Goal: Task Accomplishment & Management: Use online tool/utility

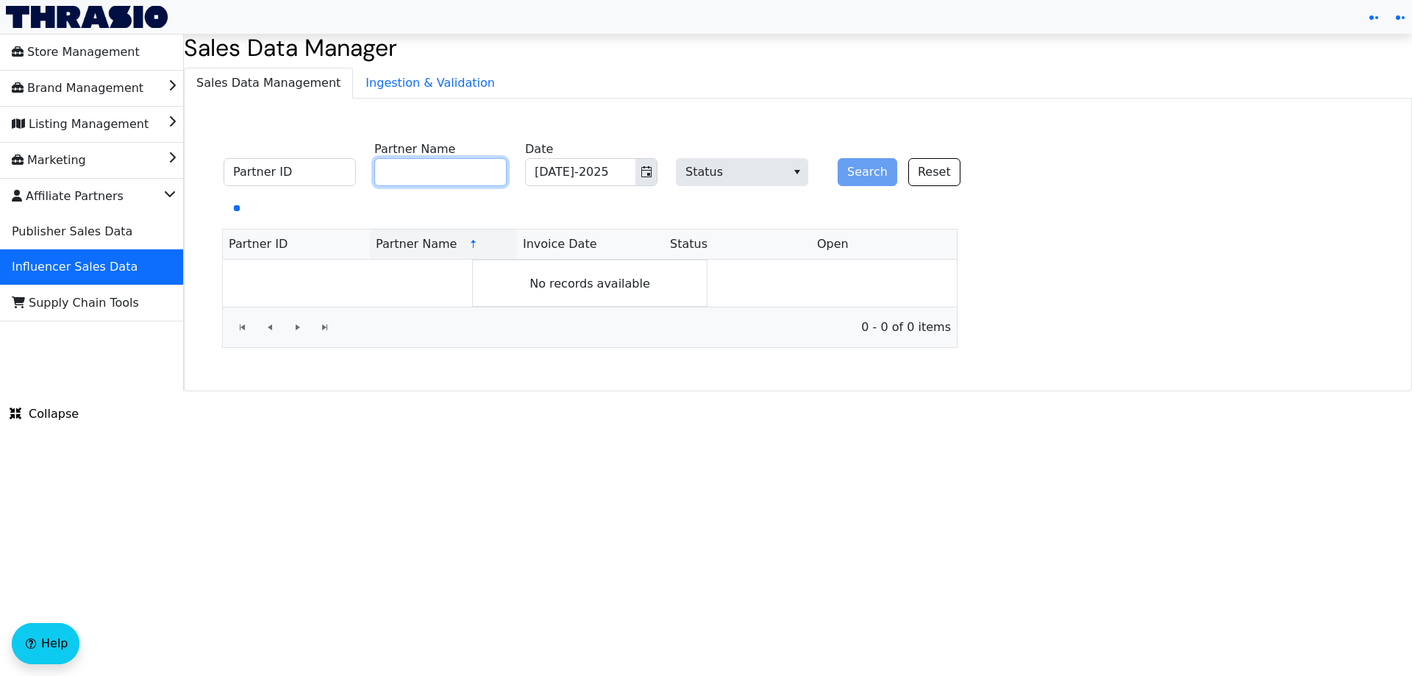
click at [447, 176] on input "Partner Name" at bounding box center [440, 172] width 132 height 28
paste input "[PERSON_NAME] [PERSON_NAME]"
type input "[PERSON_NAME] [PERSON_NAME]"
click at [862, 174] on button "Search" at bounding box center [868, 172] width 60 height 28
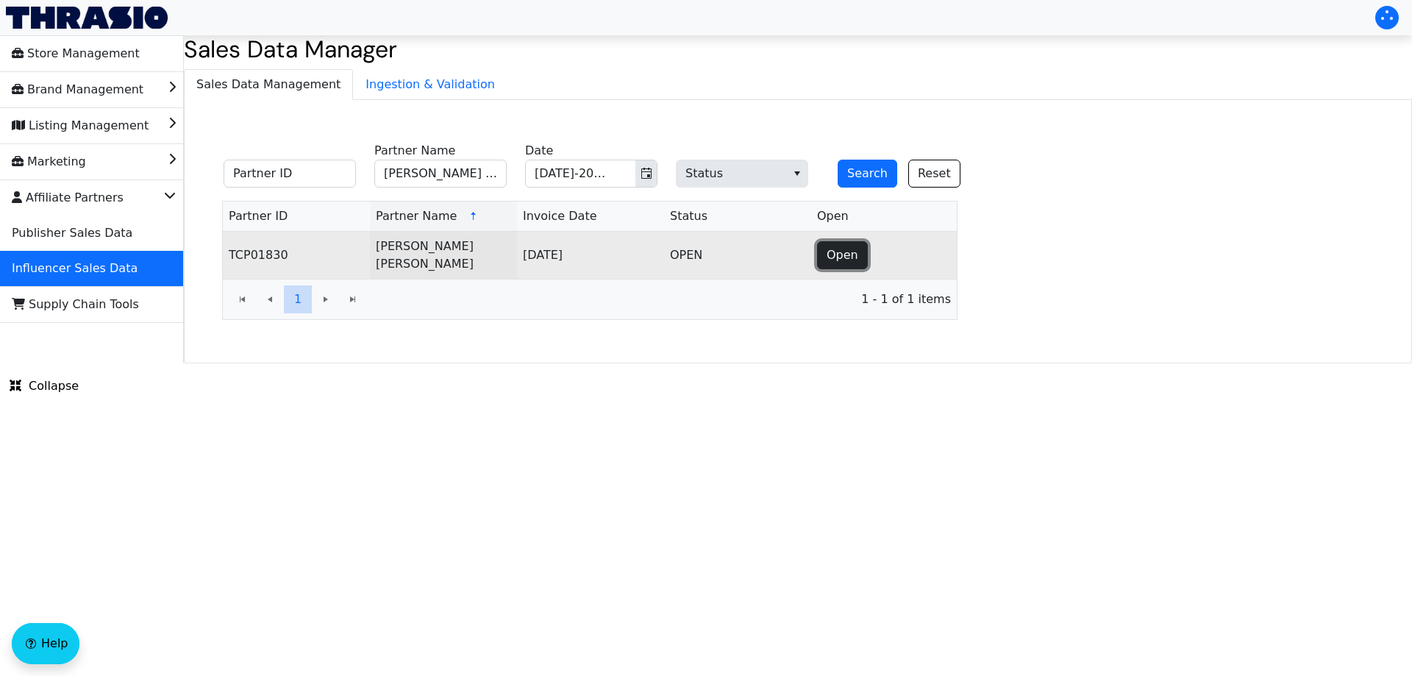
click at [843, 249] on span "Open" at bounding box center [843, 255] width 32 height 18
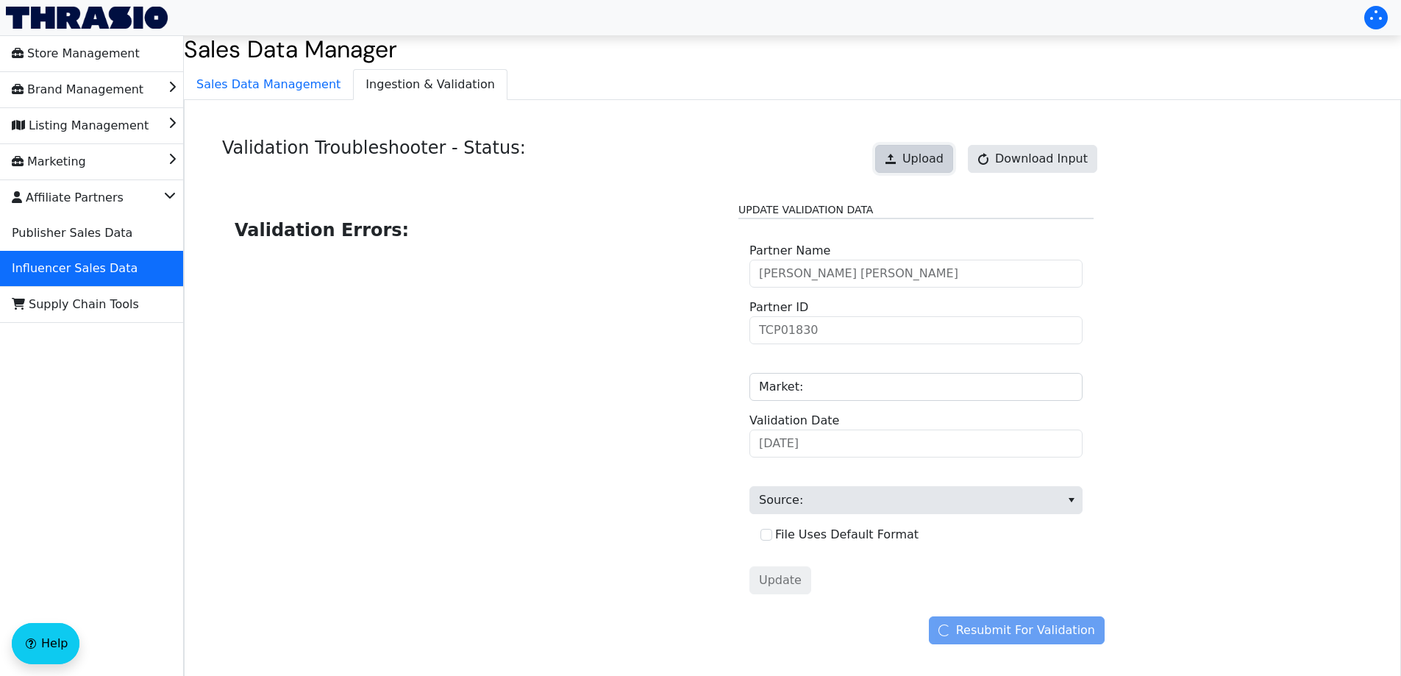
click at [916, 152] on span "Upload" at bounding box center [923, 159] width 41 height 18
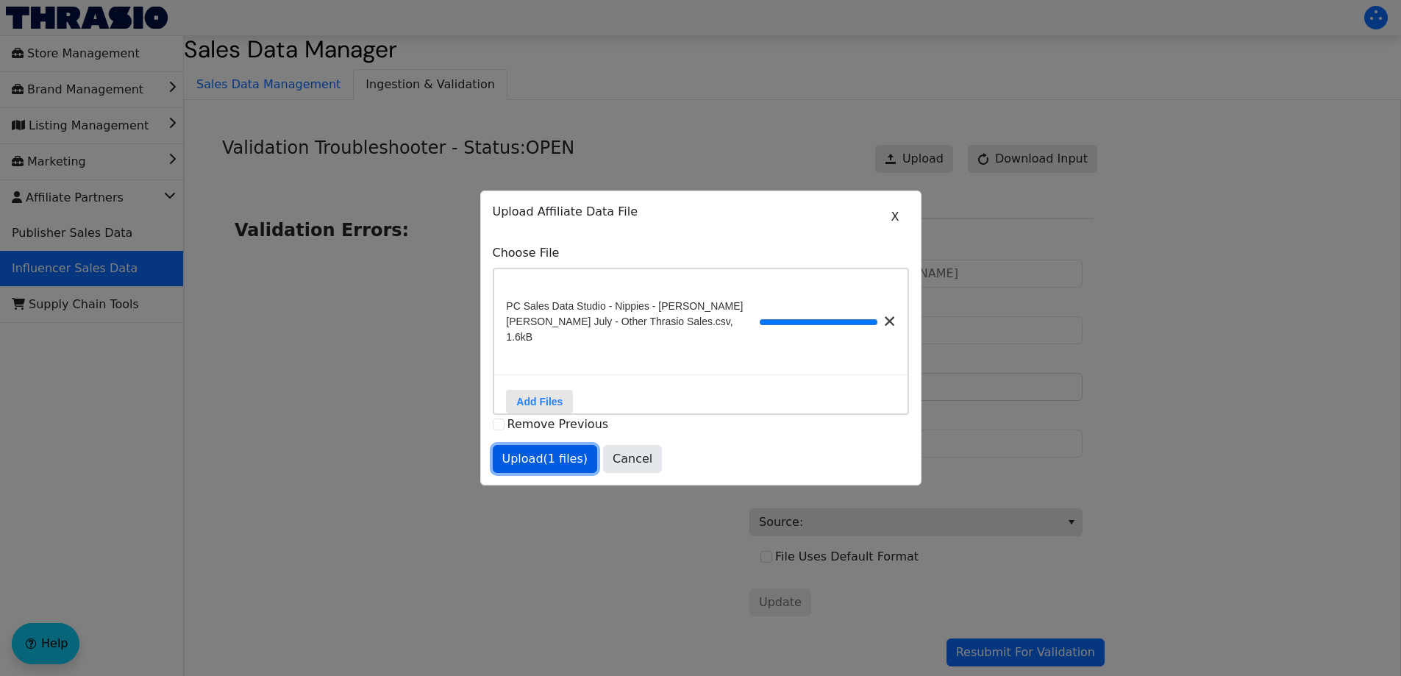
click at [558, 466] on button "Upload (1 files)" at bounding box center [545, 459] width 105 height 28
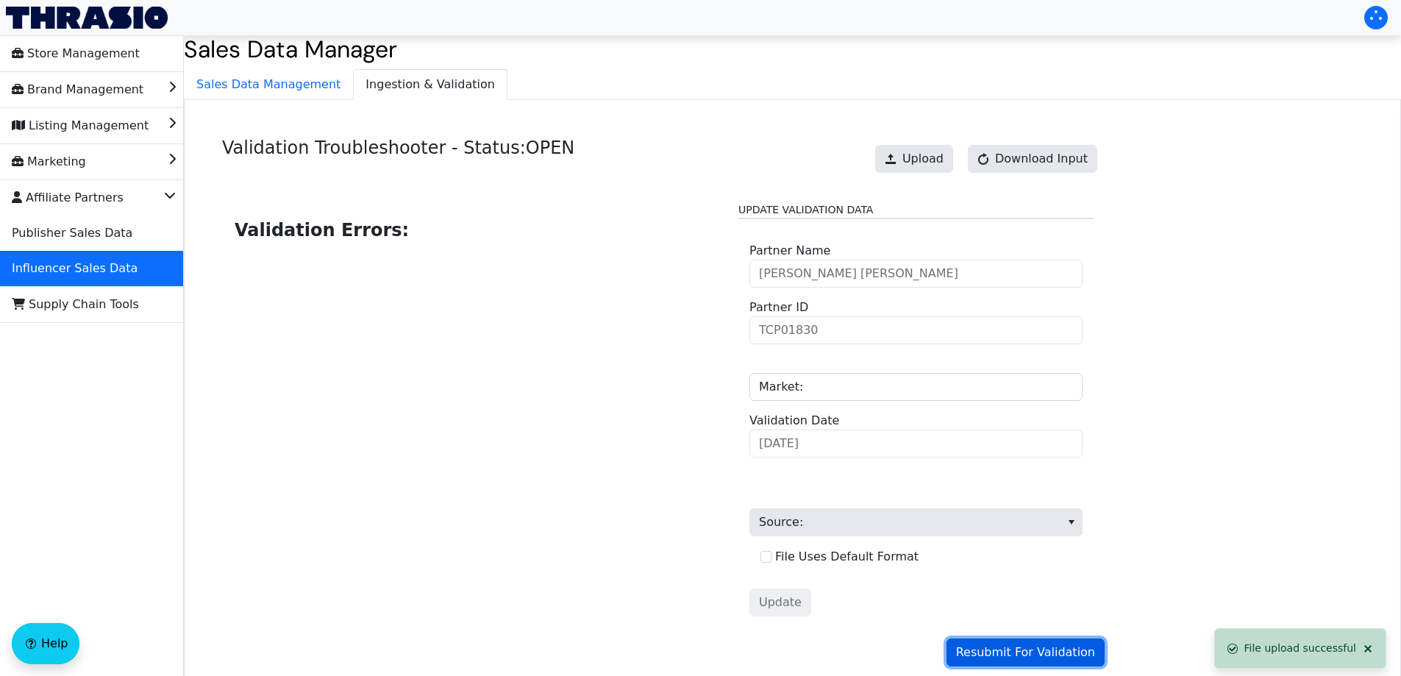
click at [1019, 648] on span "Resubmit For Validation" at bounding box center [1025, 653] width 139 height 18
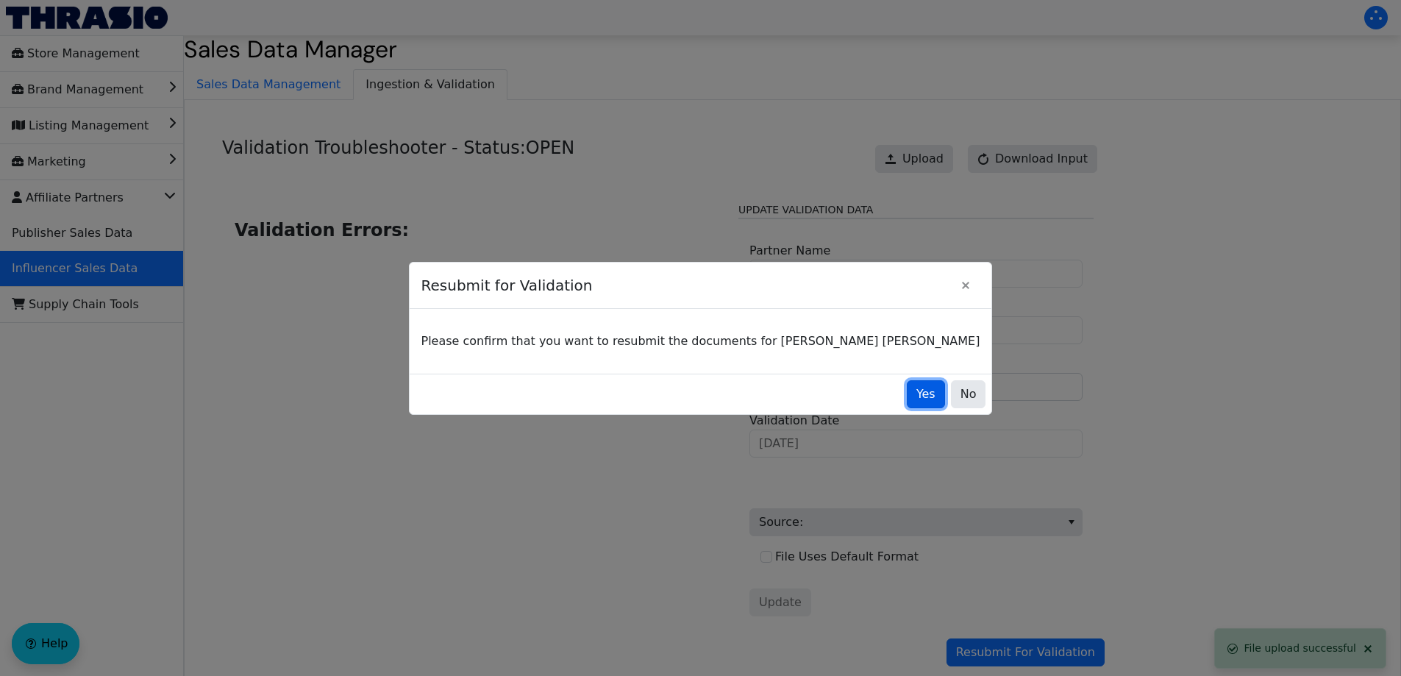
click at [907, 398] on button "Yes" at bounding box center [926, 394] width 38 height 28
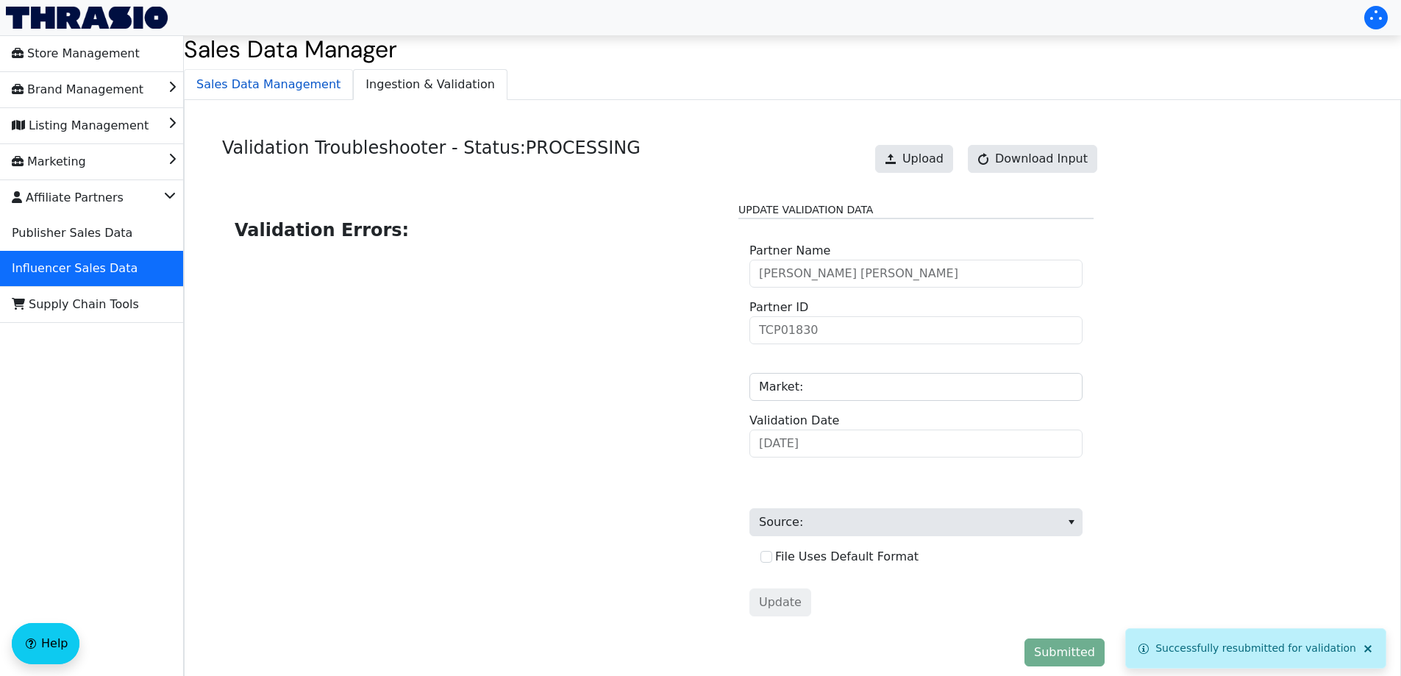
click at [230, 70] on div "Sales Data Manager Sales Data Management Ingestion & Validation Validation Trou…" at bounding box center [792, 372] width 1217 height 674
click at [246, 90] on span "Sales Data Management" at bounding box center [269, 84] width 168 height 29
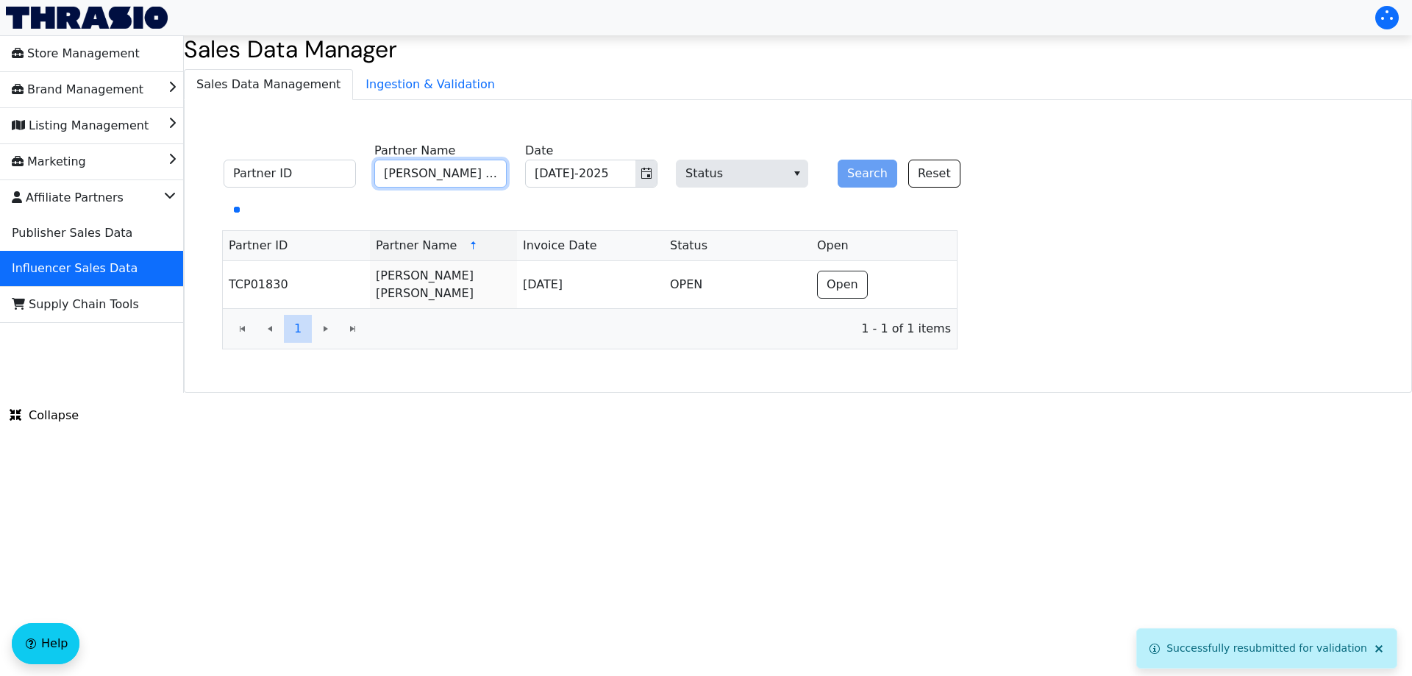
drag, startPoint x: 474, startPoint y: 167, endPoint x: 635, endPoint y: 120, distance: 167.8
click at [474, 167] on input "[PERSON_NAME] [PERSON_NAME]" at bounding box center [440, 174] width 132 height 28
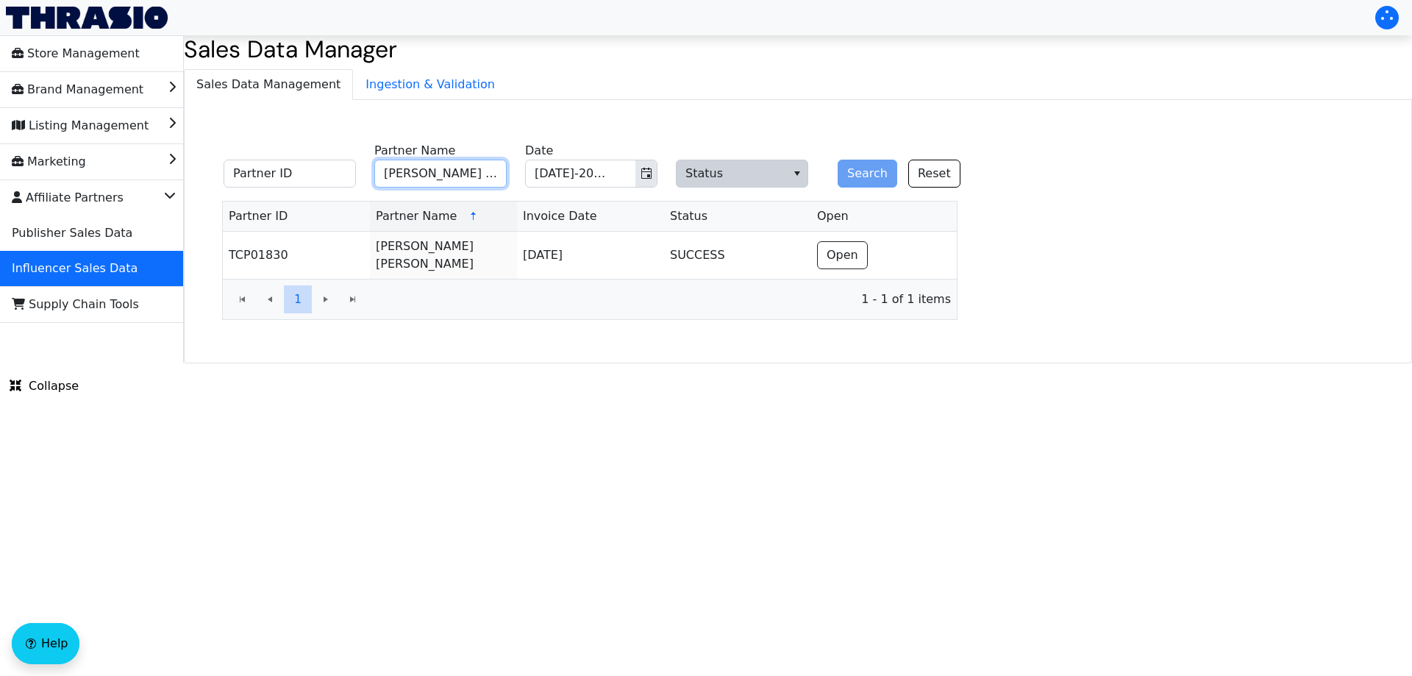
paste input "[PERSON_NAME]"
type input "[PERSON_NAME]"
click at [869, 171] on button "Search" at bounding box center [868, 174] width 60 height 28
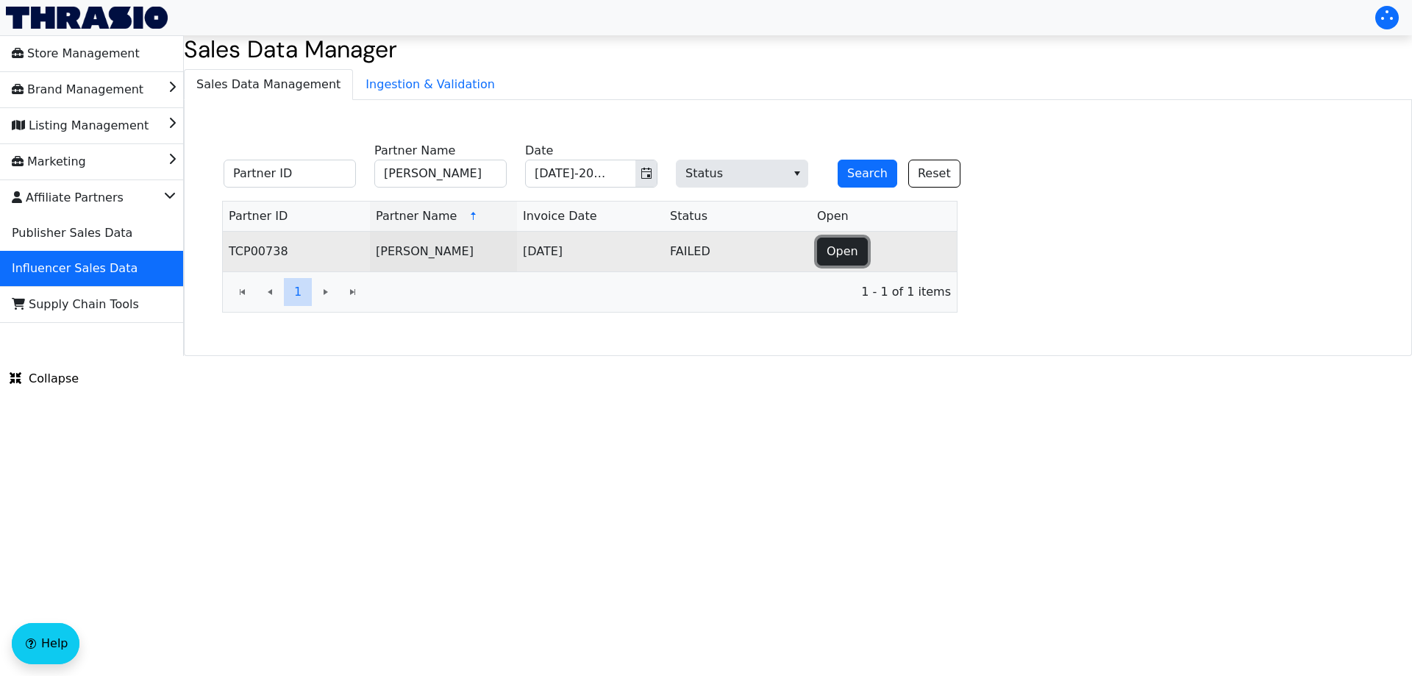
click at [841, 255] on span "Open" at bounding box center [843, 252] width 32 height 18
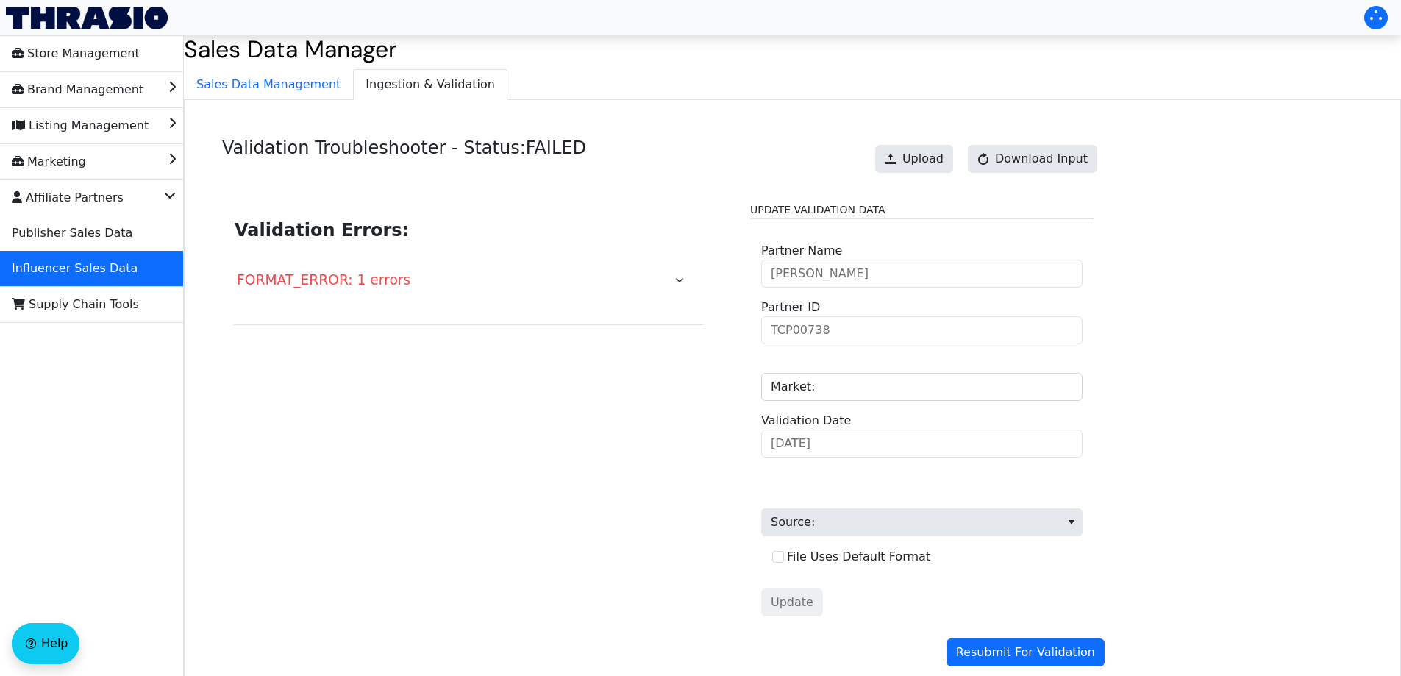
click at [360, 282] on span "FORMAT_ERROR: 1 errors" at bounding box center [324, 279] width 174 height 15
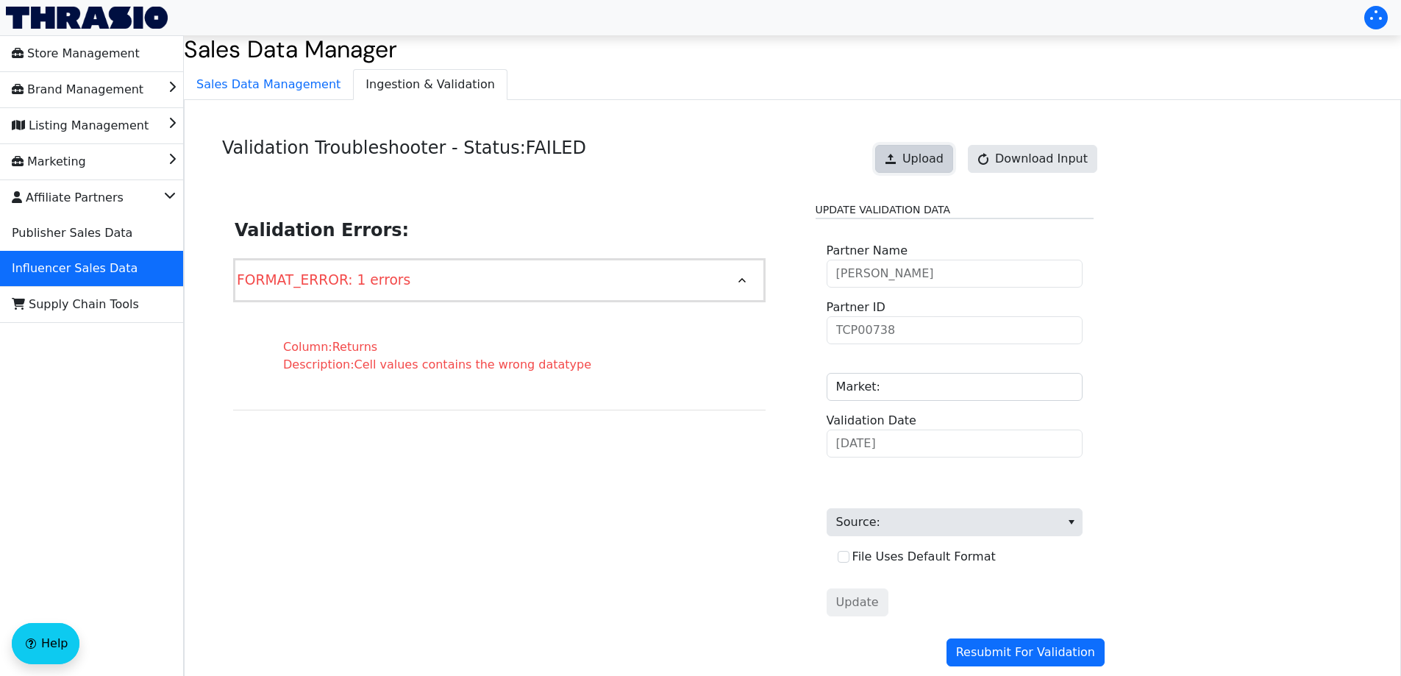
click at [934, 164] on span "Upload" at bounding box center [923, 159] width 41 height 18
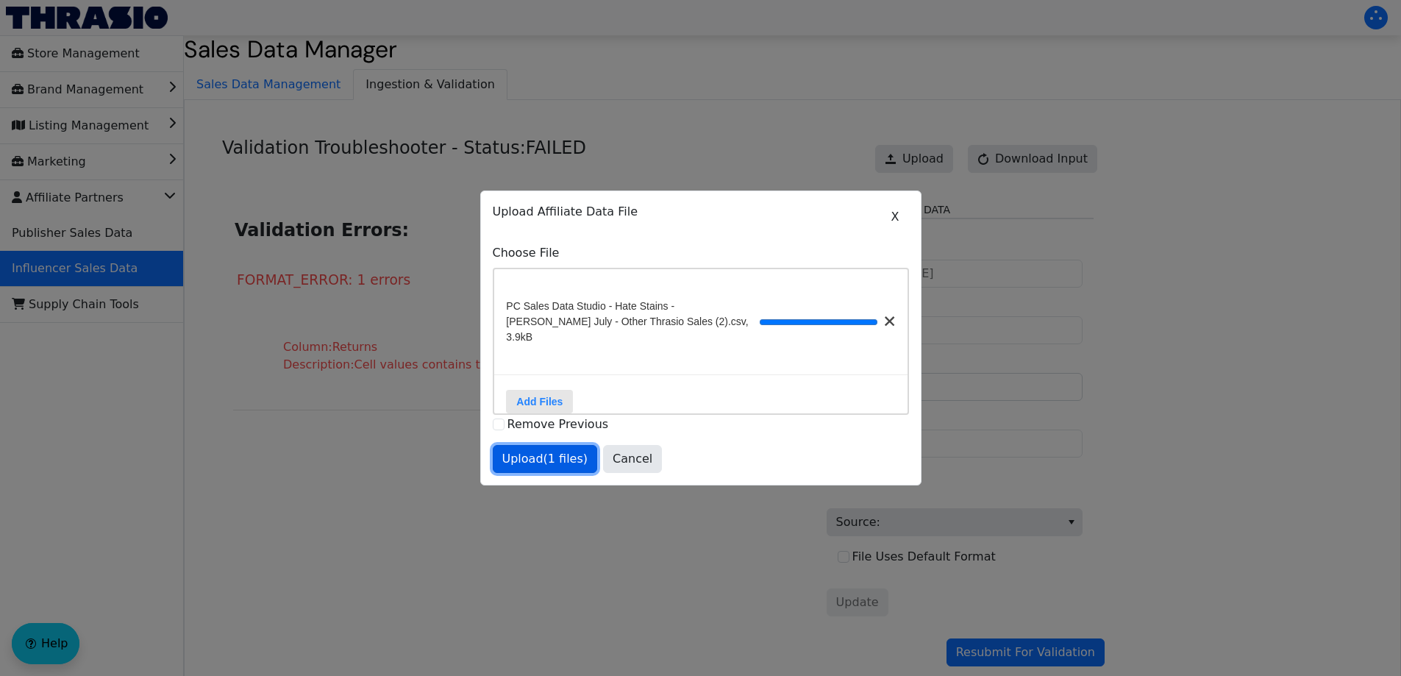
click at [538, 462] on span "Upload (1 files)" at bounding box center [545, 459] width 86 height 18
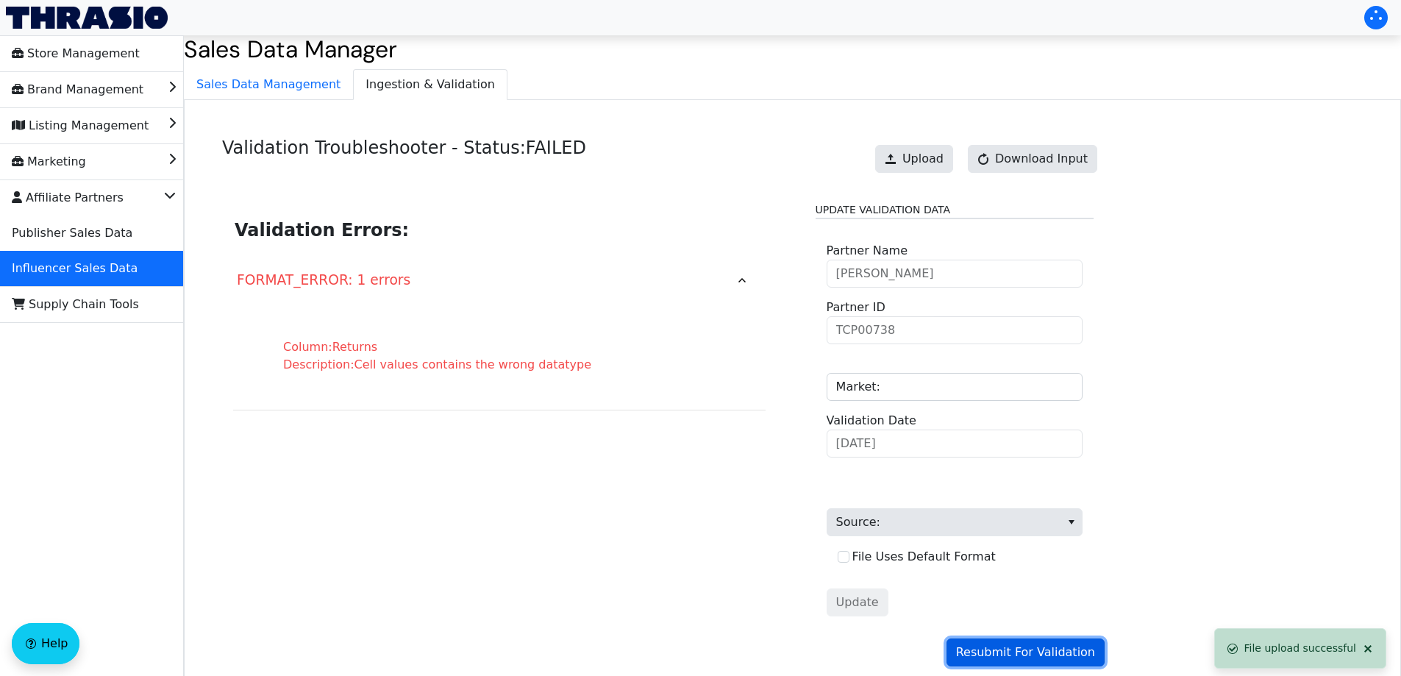
click at [994, 649] on span "Resubmit For Validation" at bounding box center [1025, 653] width 139 height 18
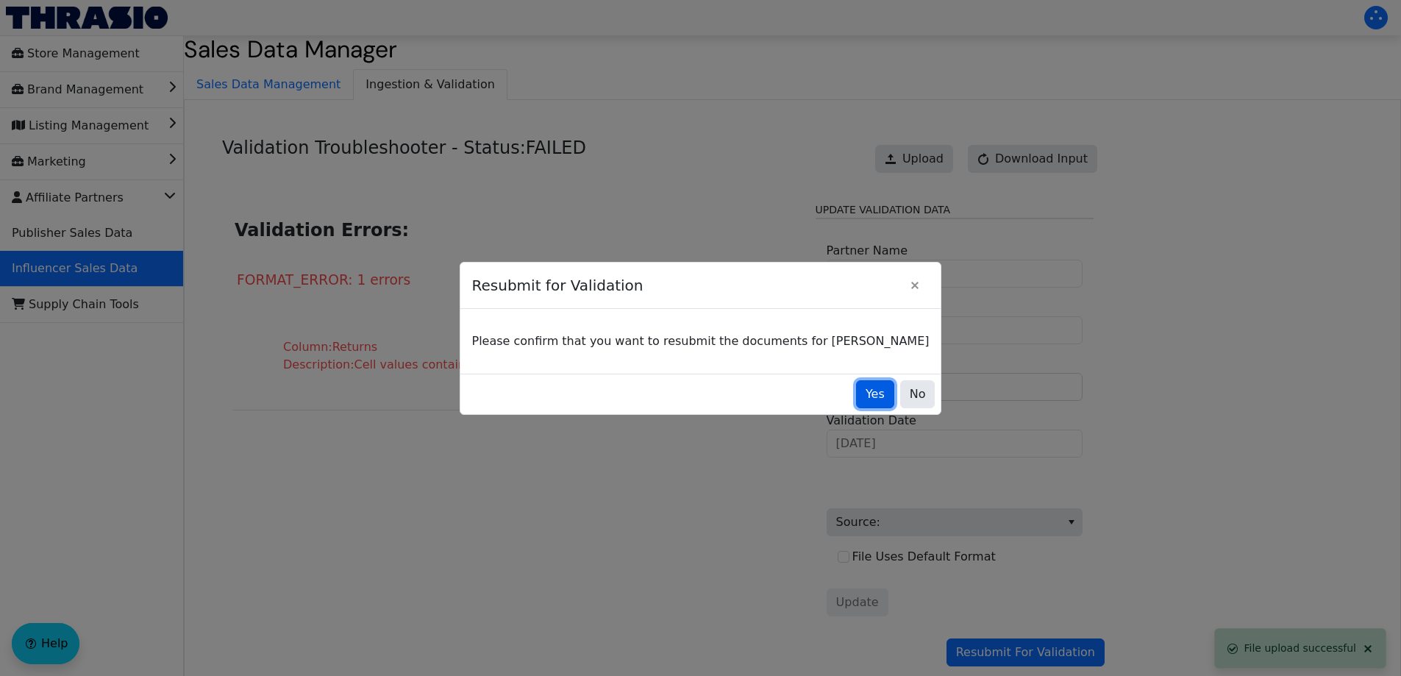
click at [866, 392] on span "Yes" at bounding box center [875, 394] width 19 height 18
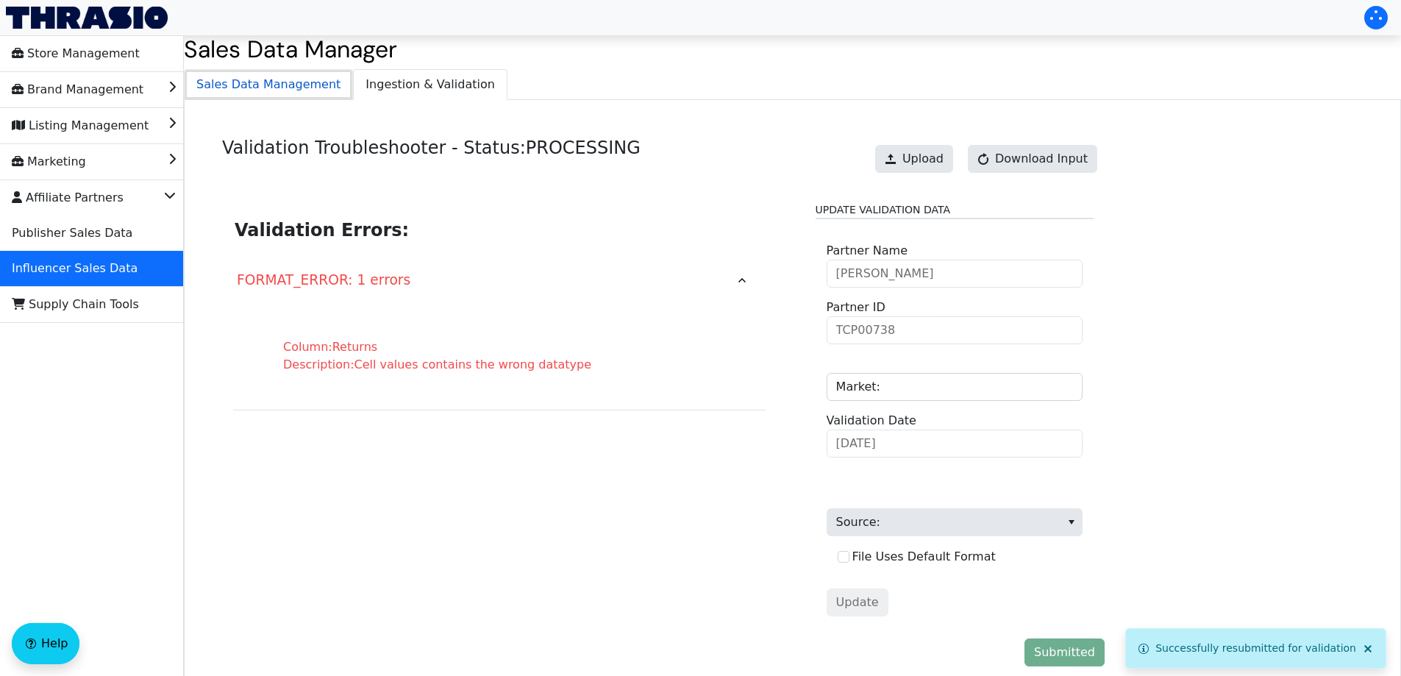
click at [257, 91] on span "Sales Data Management" at bounding box center [269, 84] width 168 height 29
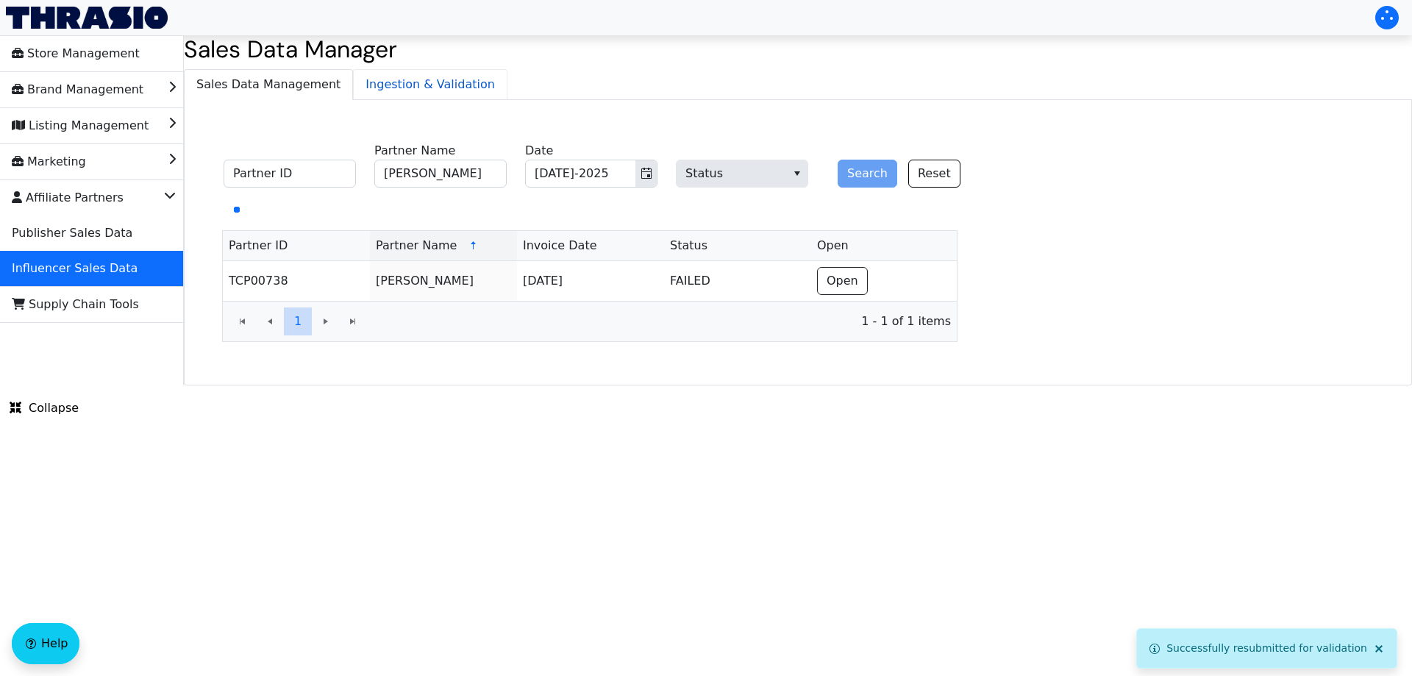
click at [427, 82] on span "Ingestion & Validation" at bounding box center [430, 84] width 153 height 29
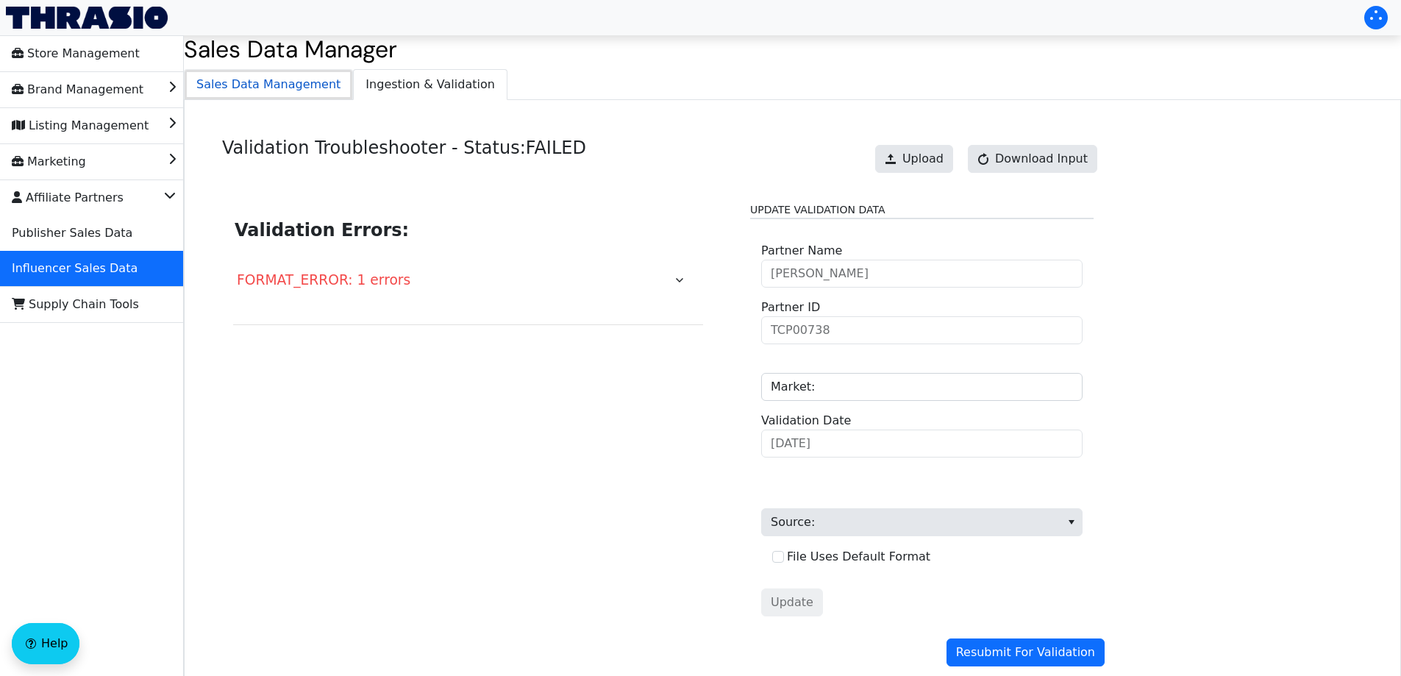
click at [288, 82] on span "Sales Data Management" at bounding box center [269, 84] width 168 height 29
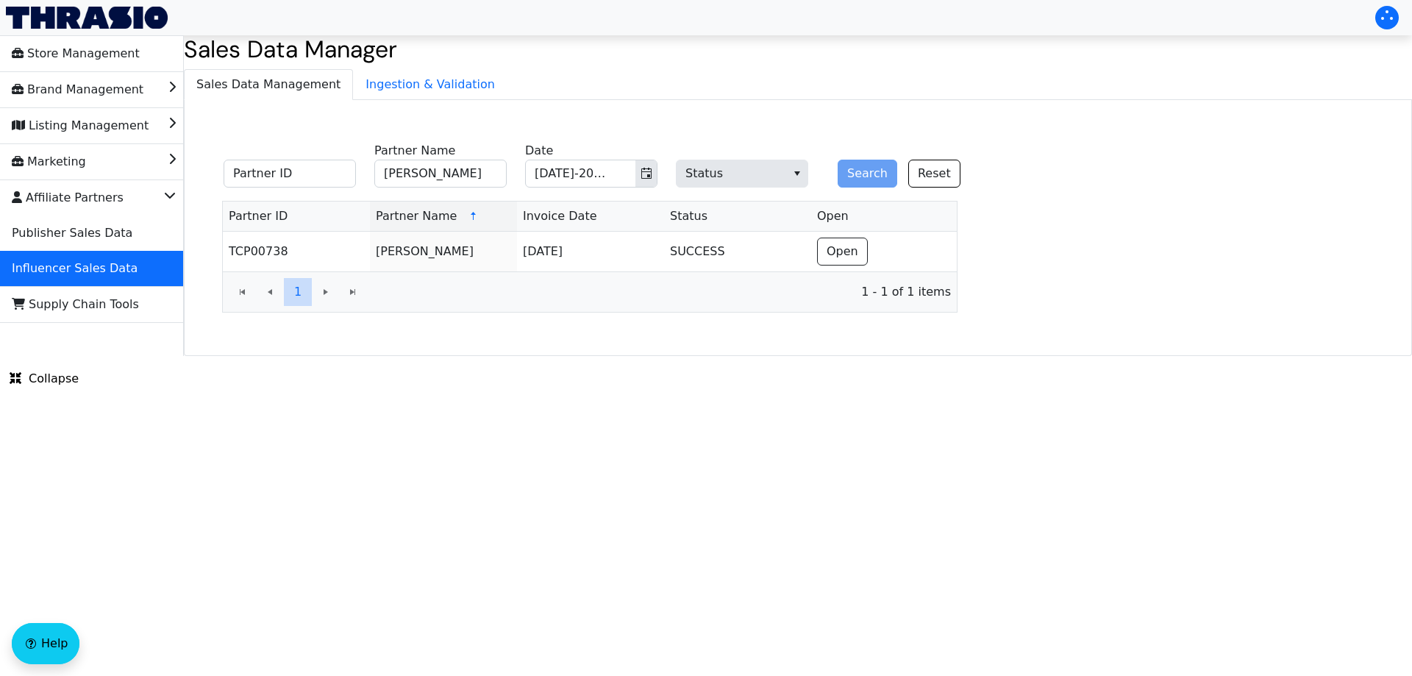
click at [461, 356] on html "Store Management Brand Management Listing Management Marketing Affiliate Partne…" at bounding box center [706, 178] width 1412 height 356
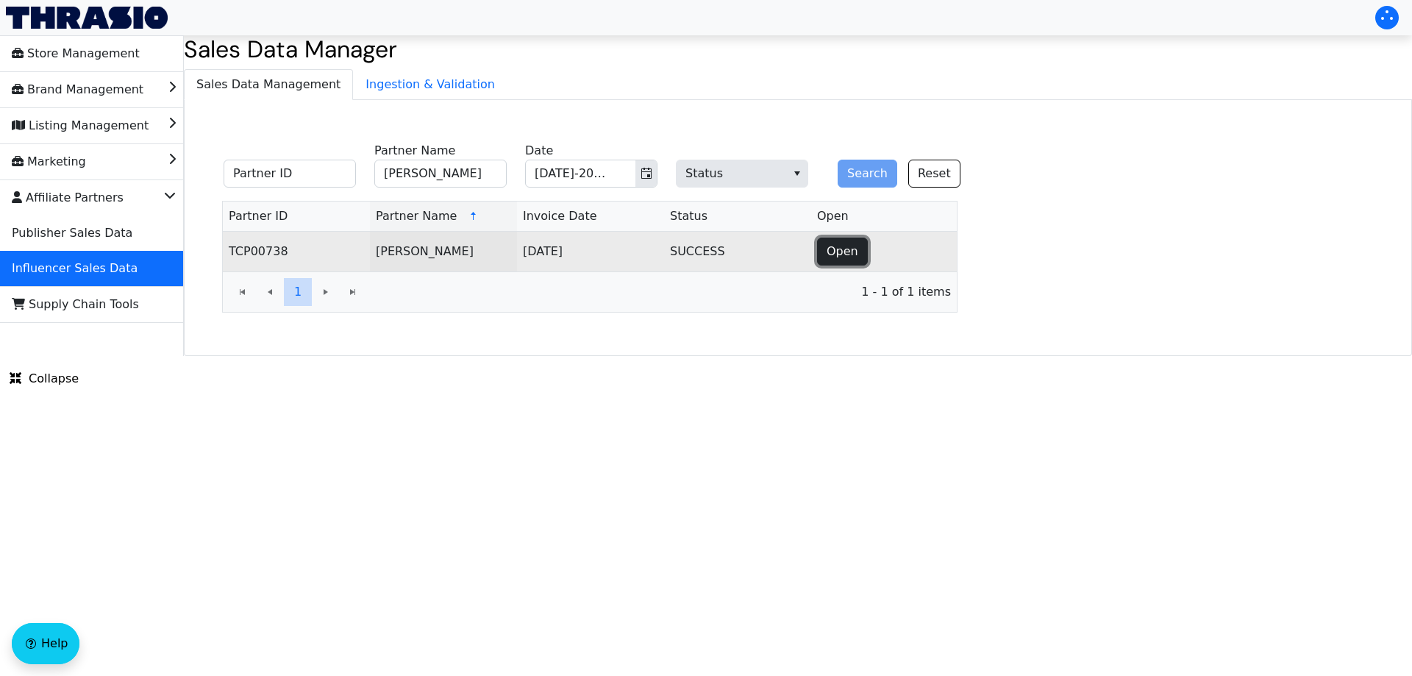
click at [852, 260] on span "Open" at bounding box center [843, 252] width 32 height 18
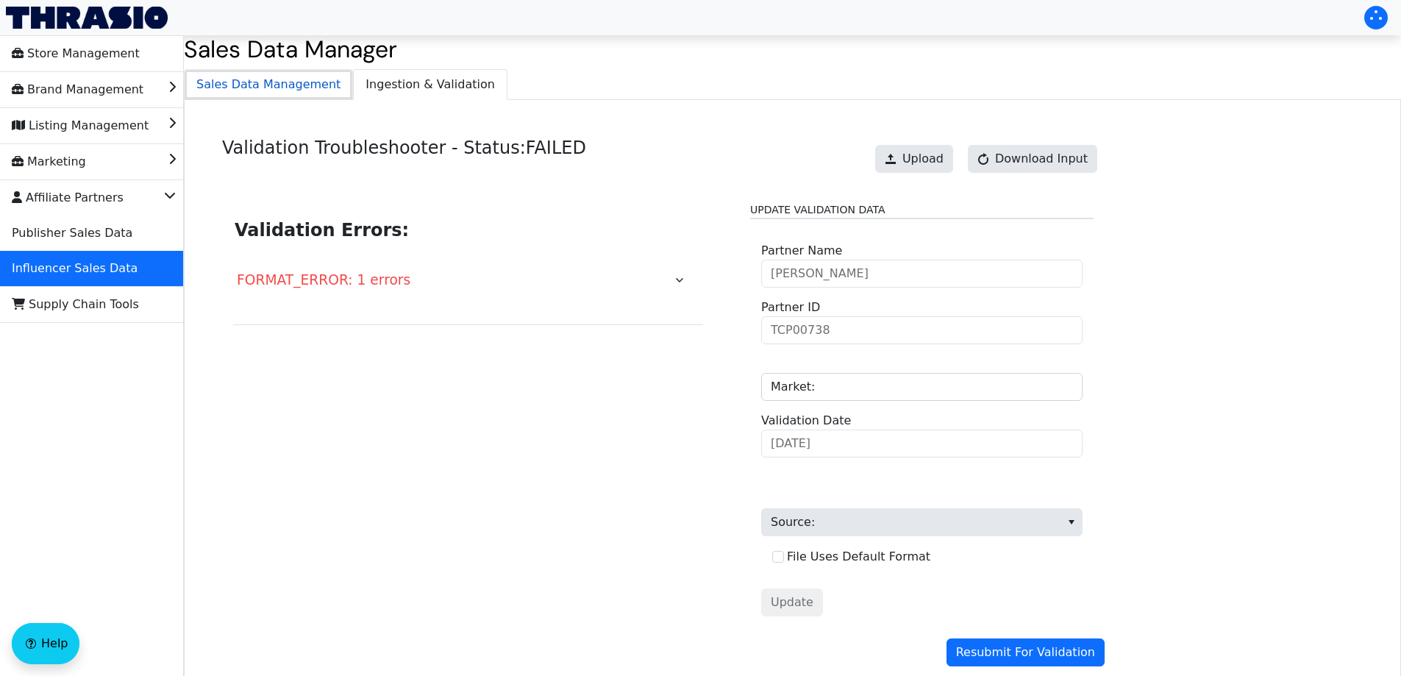
click at [282, 91] on span "Sales Data Management" at bounding box center [269, 84] width 168 height 29
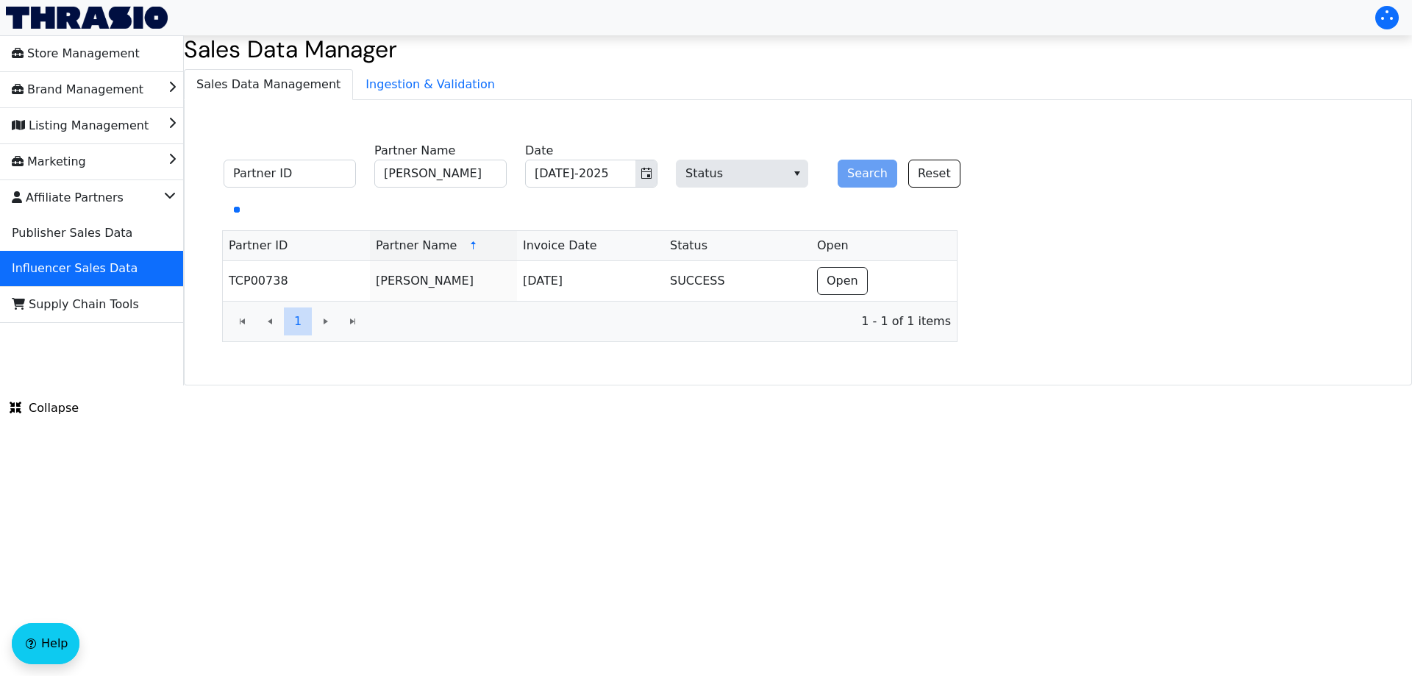
click at [641, 385] on html "Store Management Brand Management Listing Management Marketing Affiliate Partne…" at bounding box center [706, 192] width 1412 height 385
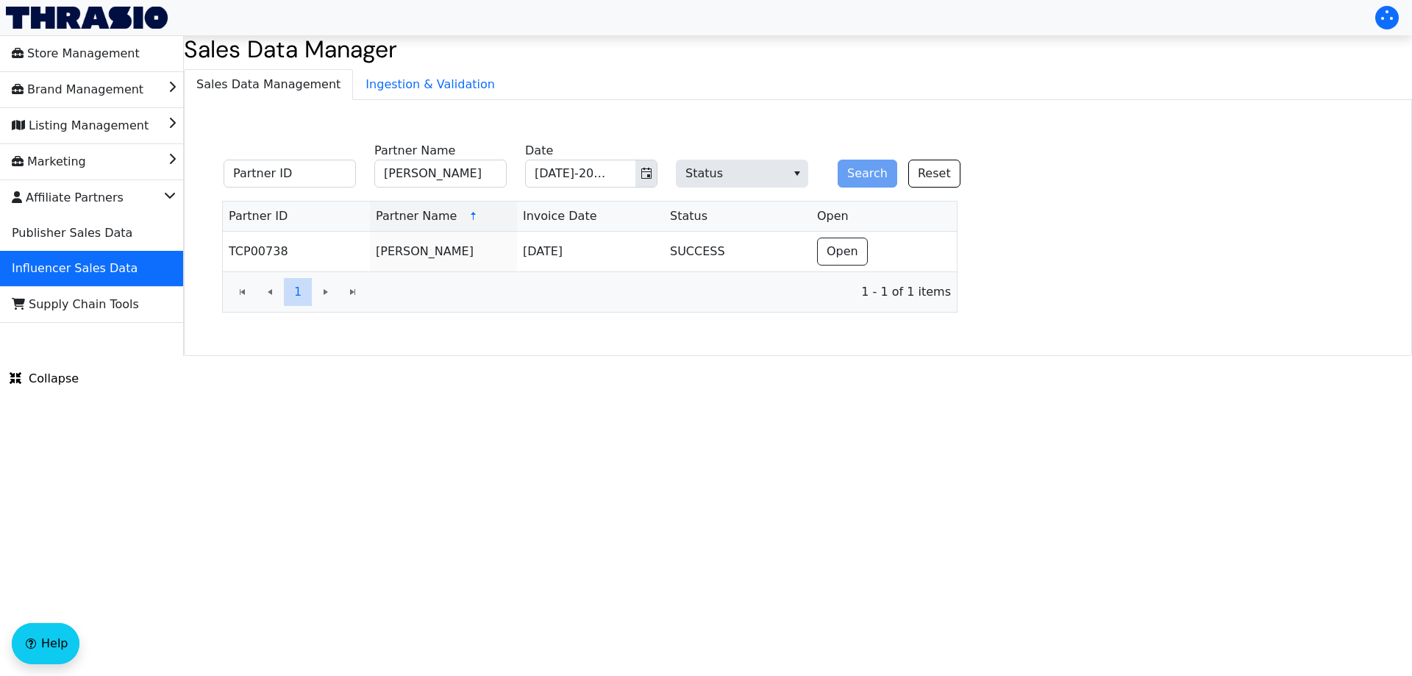
click at [388, 356] on html "Store Management Brand Management Listing Management Marketing Affiliate Partne…" at bounding box center [706, 178] width 1412 height 356
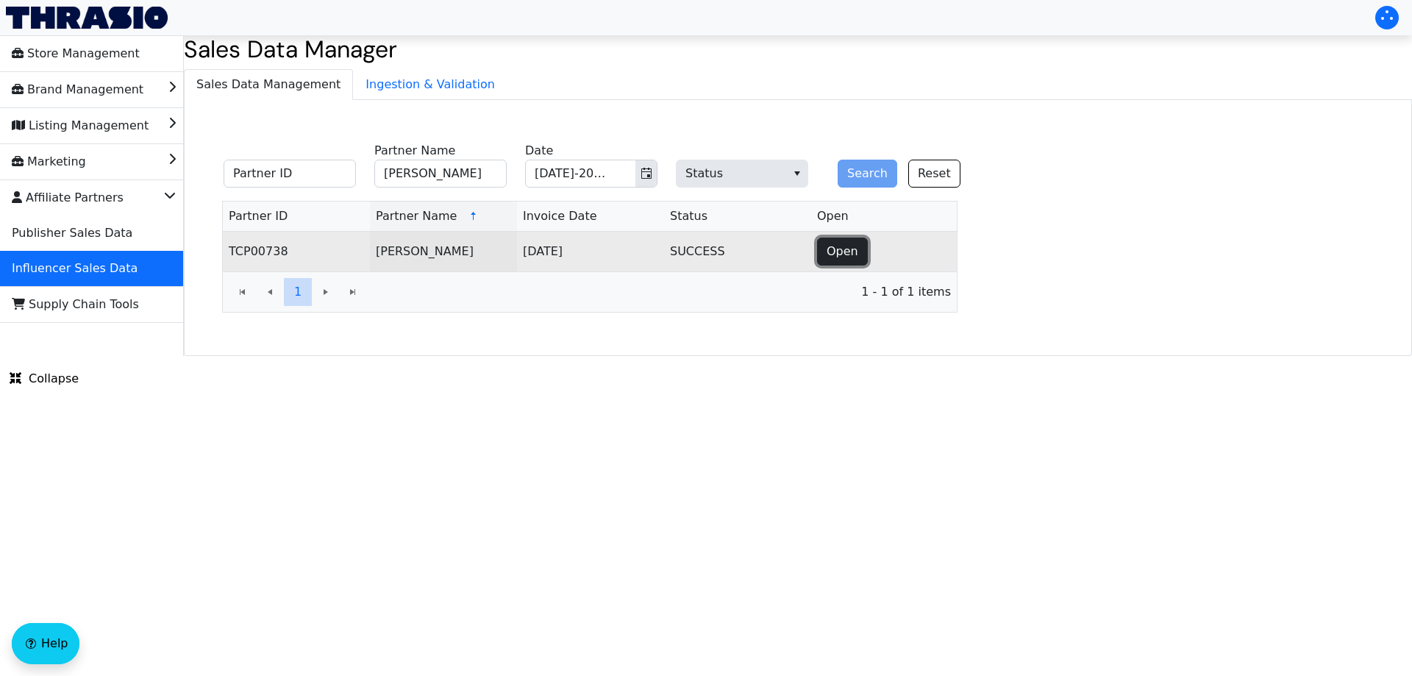
click at [854, 254] on span "Open" at bounding box center [843, 252] width 32 height 18
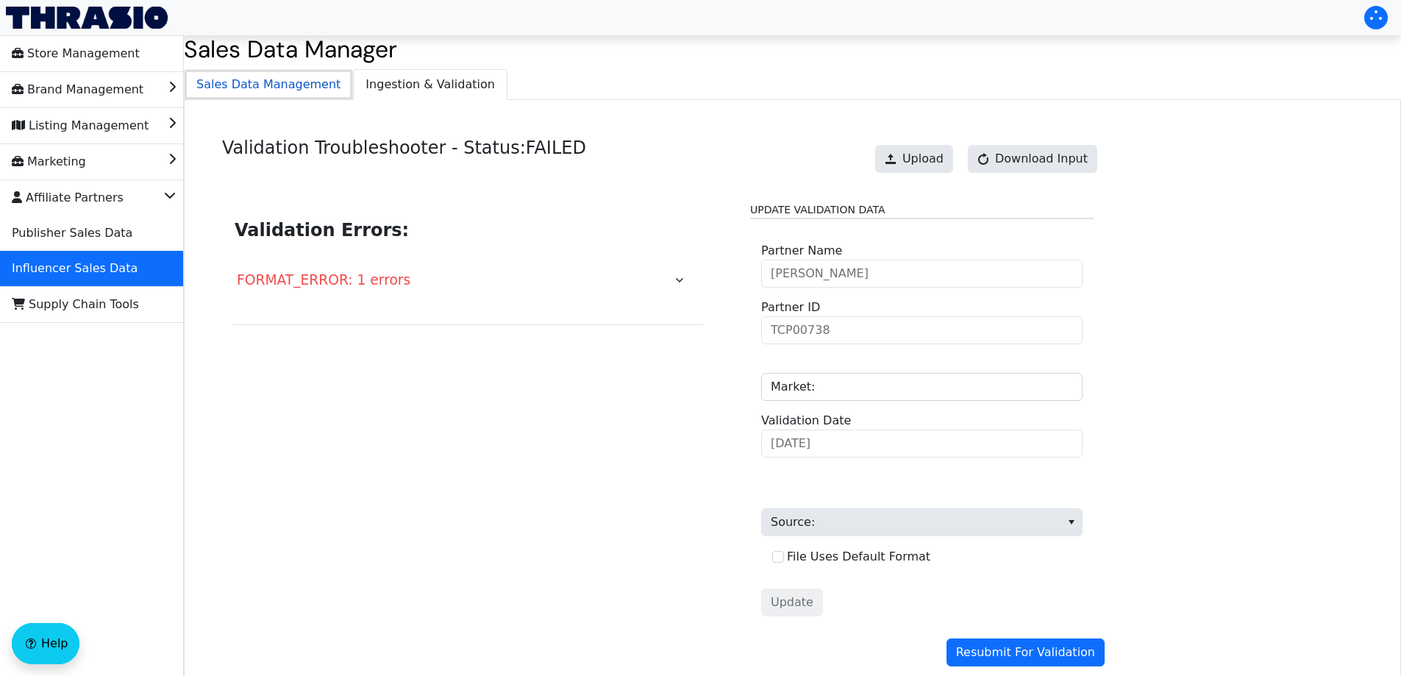
click at [301, 90] on span "Sales Data Management" at bounding box center [269, 84] width 168 height 29
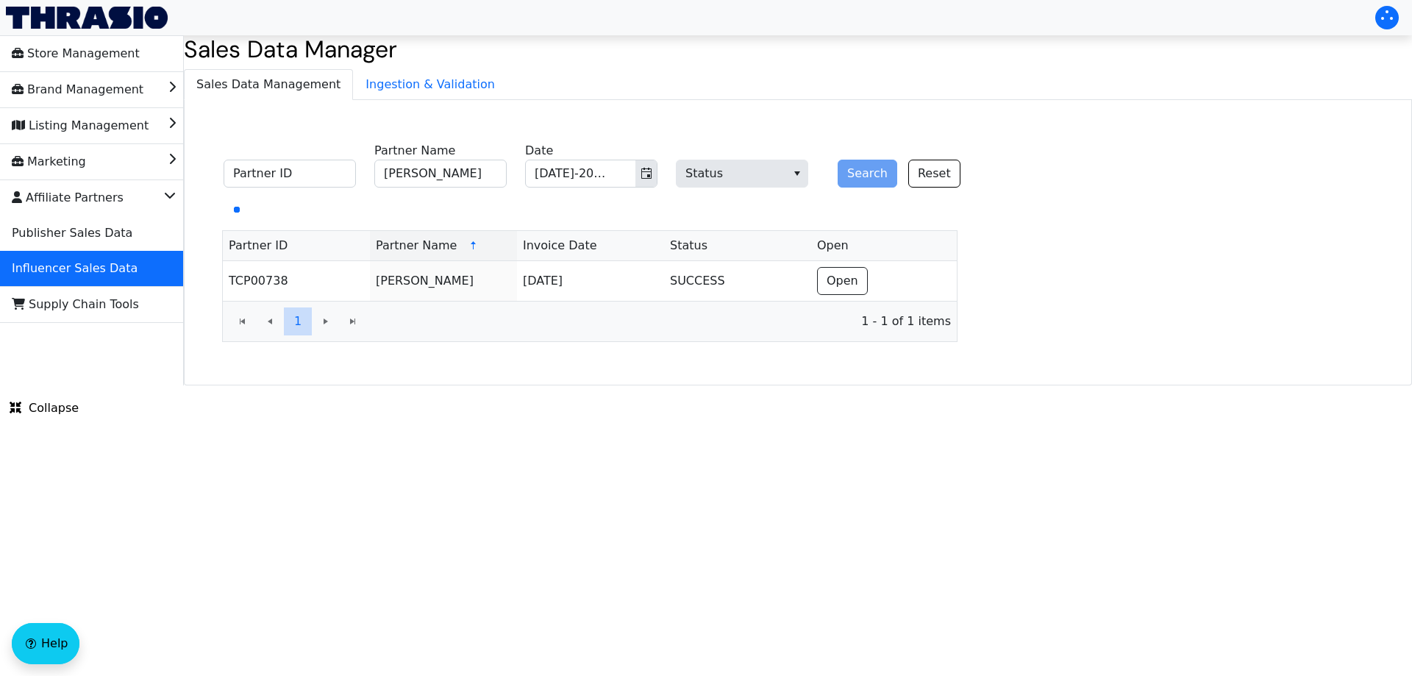
drag, startPoint x: 549, startPoint y: 563, endPoint x: 526, endPoint y: 617, distance: 58.3
click at [552, 385] on html "Store Management Brand Management Listing Management Marketing Affiliate Partne…" at bounding box center [706, 192] width 1412 height 385
click at [440, 385] on html "Store Management Brand Management Listing Management Marketing Affiliate Partne…" at bounding box center [706, 192] width 1412 height 385
